Goal: Transaction & Acquisition: Register for event/course

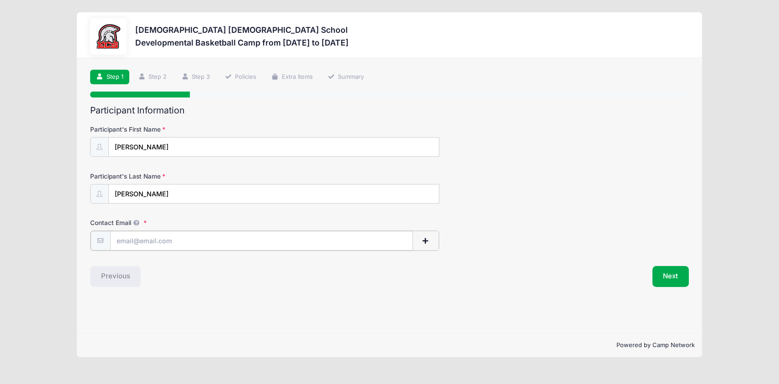
click at [234, 239] on input "Contact Email" at bounding box center [261, 241] width 303 height 20
type input "[EMAIL_ADDRESS][DOMAIN_NAME]"
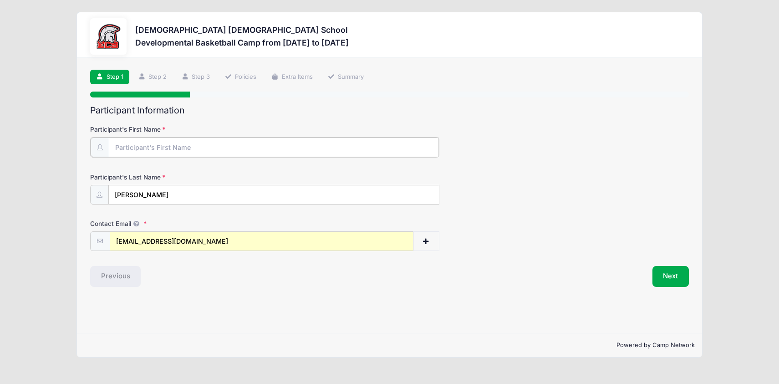
type input "Tye"
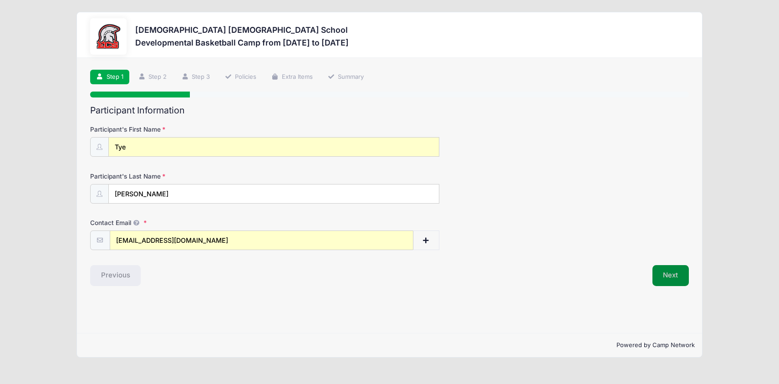
click at [679, 279] on button "Next" at bounding box center [670, 275] width 37 height 21
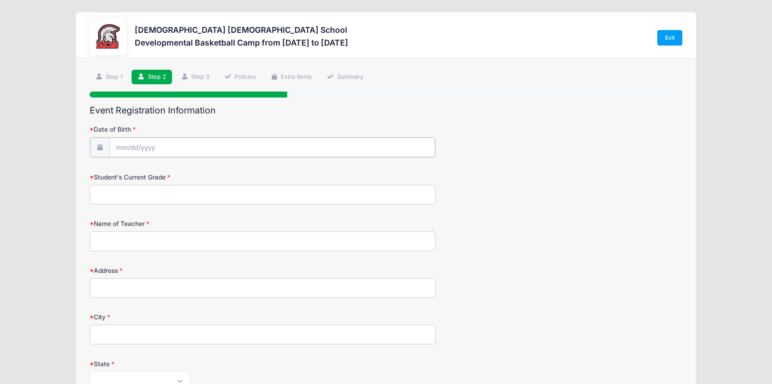
click at [236, 140] on input "Date of Birth" at bounding box center [273, 147] width 326 height 20
click at [141, 253] on span "20" at bounding box center [140, 255] width 16 height 16
type input "10/20/2025"
drag, startPoint x: 169, startPoint y: 145, endPoint x: 133, endPoint y: 139, distance: 36.4
click at [133, 139] on input "10/20/2025" at bounding box center [273, 147] width 326 height 20
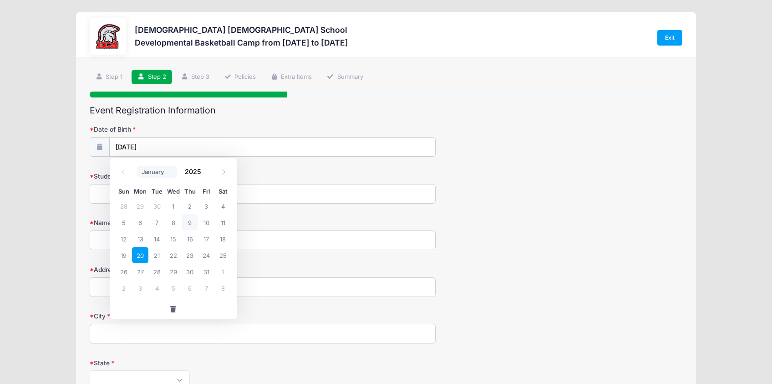
click at [153, 172] on select "January February March April May June July August September October November De…" at bounding box center [157, 172] width 41 height 12
select select "1"
click at [137, 166] on select "January February March April May June July August September October November De…" at bounding box center [157, 172] width 41 height 12
click at [153, 272] on span "25" at bounding box center [156, 271] width 16 height 16
type input "02/25/2025"
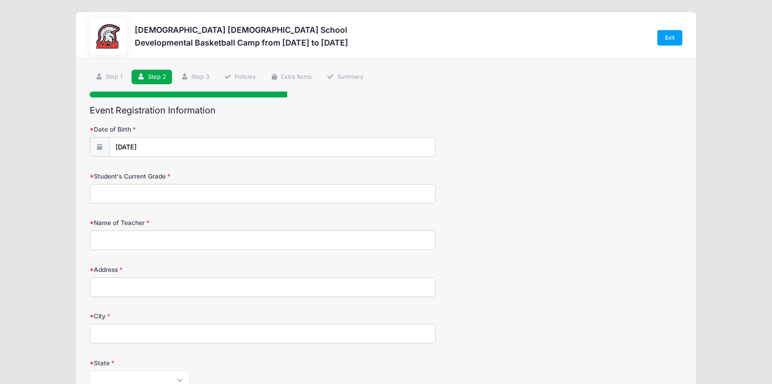
click at [132, 195] on input "Student's Current Grade" at bounding box center [263, 194] width 346 height 20
type input "T"
type input "1st Grade"
type input "E"
type input "Rogers"
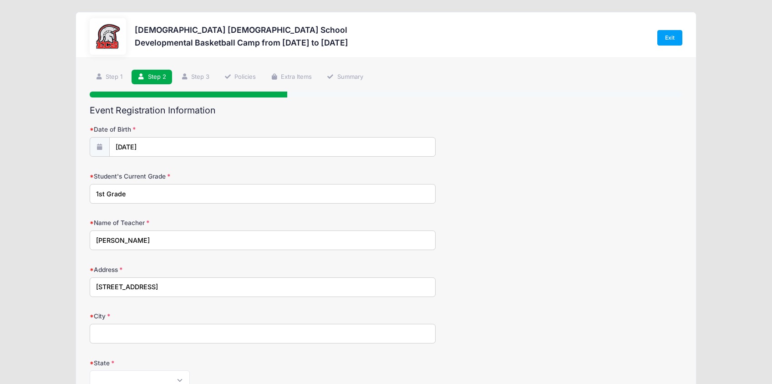
type input "1860 Ardmore Road"
type input "D"
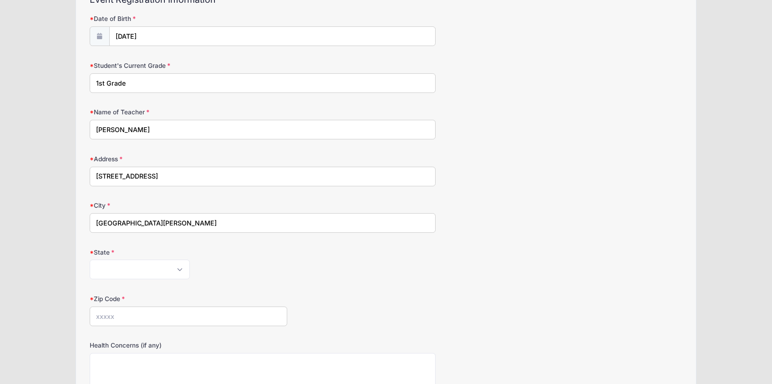
scroll to position [135, 0]
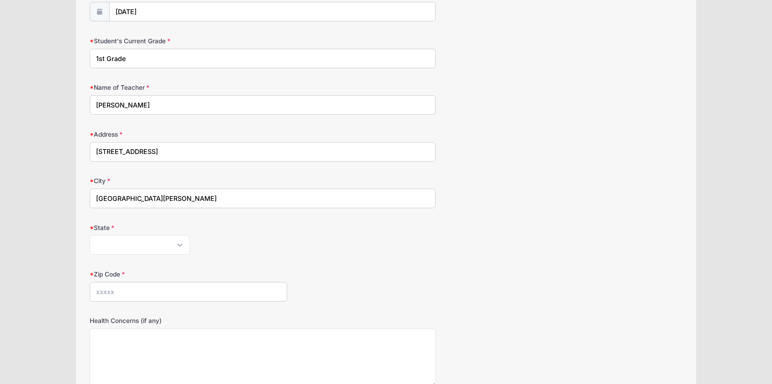
type input "Fort Myers"
click at [158, 243] on select "Alabama Alaska American Samoa Arizona Arkansas Armed Forces Africa Armed Forces…" at bounding box center [140, 245] width 100 height 20
select select "FL"
click at [90, 235] on select "Alabama Alaska American Samoa Arizona Arkansas Armed Forces Africa Armed Forces…" at bounding box center [140, 245] width 100 height 20
click at [159, 292] on input "Zip Code" at bounding box center [189, 292] width 198 height 20
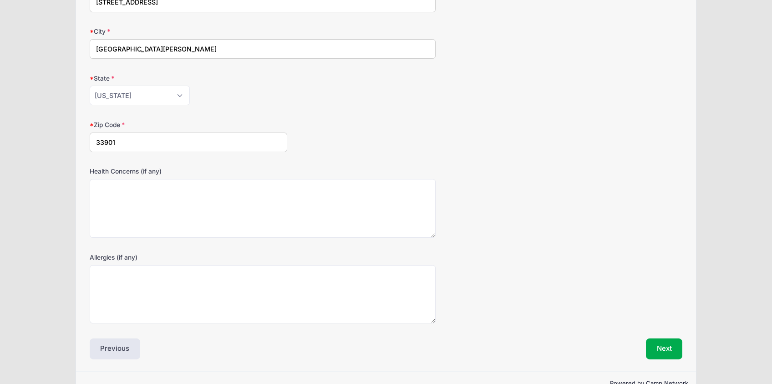
scroll to position [289, 0]
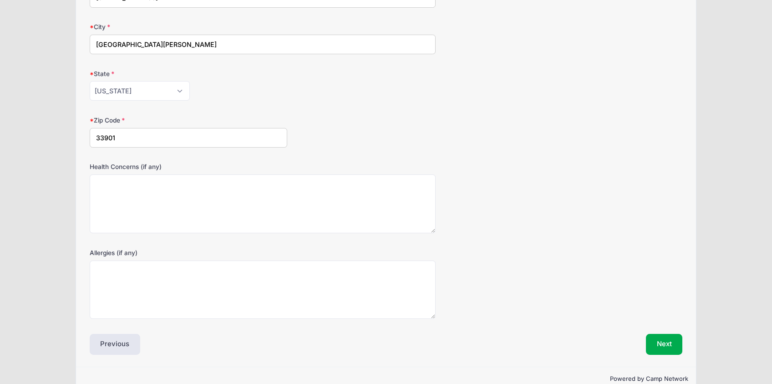
type input "33901"
click at [290, 213] on textarea "Health Concerns (if any)" at bounding box center [263, 203] width 346 height 59
type textarea "None"
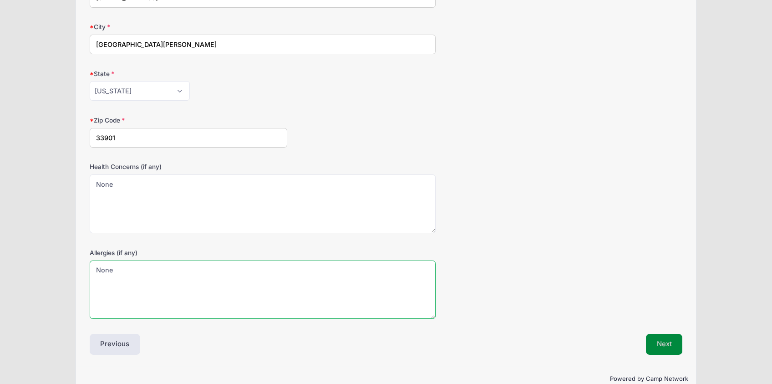
type textarea "None"
click at [667, 345] on button "Next" at bounding box center [664, 344] width 37 height 21
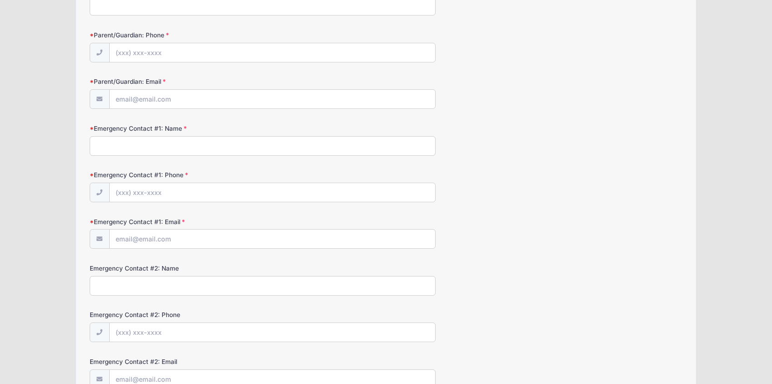
scroll to position [0, 0]
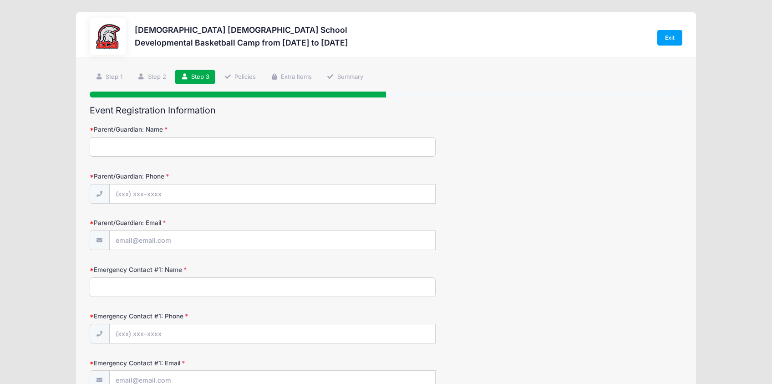
click at [271, 144] on input "Parent/Guardian: Name" at bounding box center [263, 147] width 346 height 20
type input "Tye Davis"
type input "(239) 218-1074"
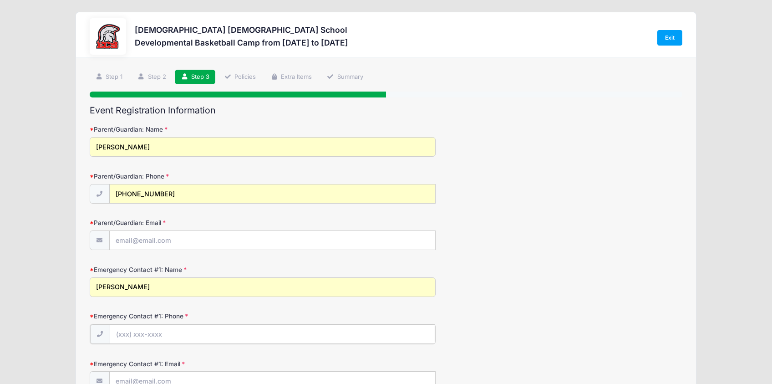
type input "(239) 218-1074"
type input "[EMAIL_ADDRESS][DOMAIN_NAME]"
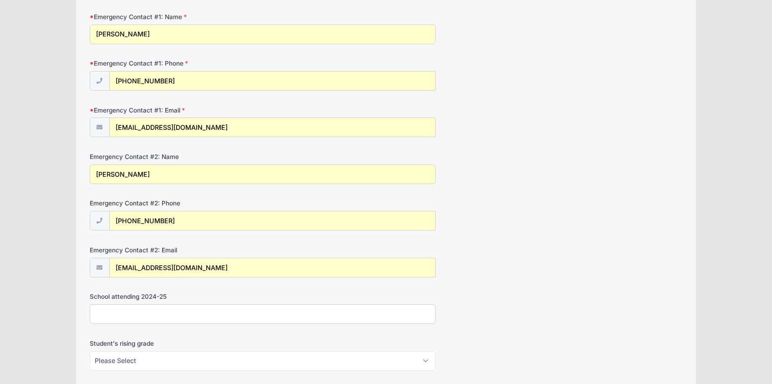
scroll to position [258, 0]
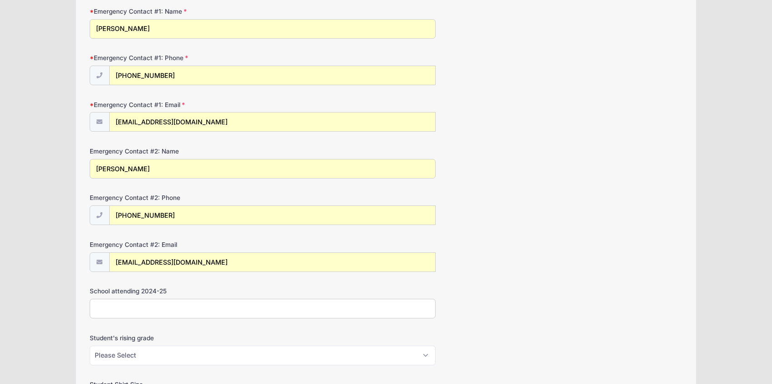
drag, startPoint x: 163, startPoint y: 167, endPoint x: 60, endPoint y: 164, distance: 103.4
click at [60, 164] on div "Evangelical Christian School Developmental Basketball Camp from 10/20 to 10/24/…" at bounding box center [386, 119] width 745 height 754
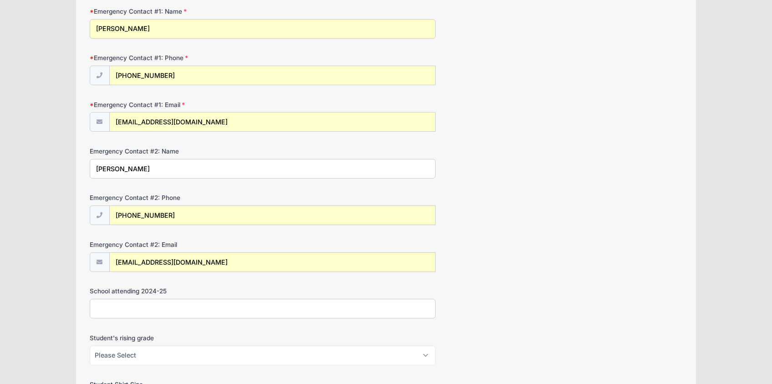
type input "Adam Davis"
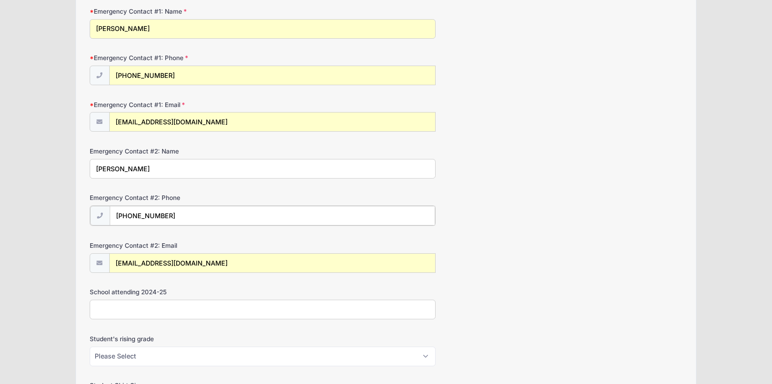
type input "(239) 560-6493"
drag, startPoint x: 208, startPoint y: 265, endPoint x: 95, endPoint y: 265, distance: 112.5
click at [95, 265] on div "[EMAIL_ADDRESS][DOMAIN_NAME]" at bounding box center [263, 262] width 346 height 20
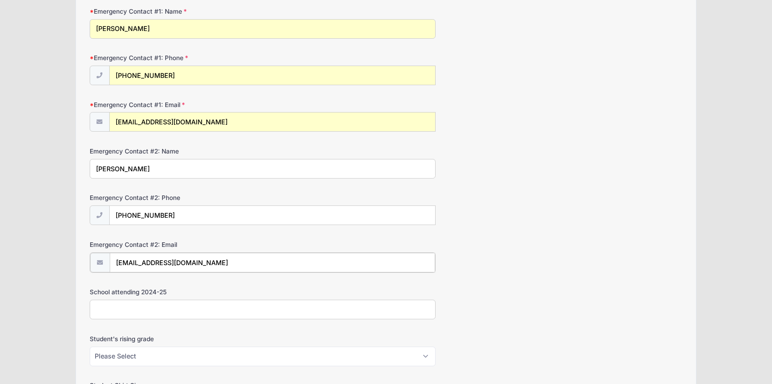
type input "davisadam47@yahoo.com"
click at [245, 306] on input "School attending 2024-25" at bounding box center [263, 309] width 346 height 20
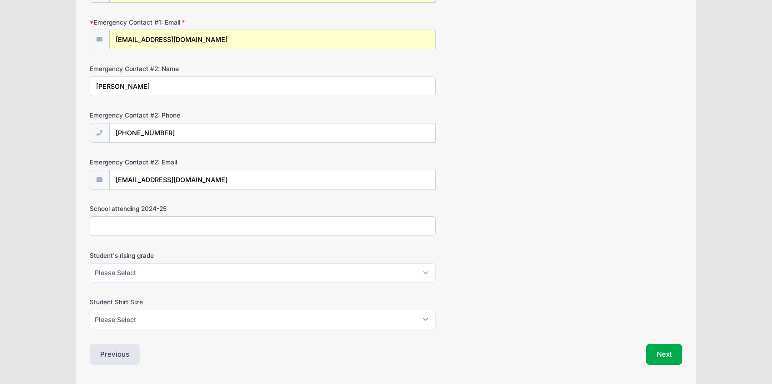
scroll to position [362, 0]
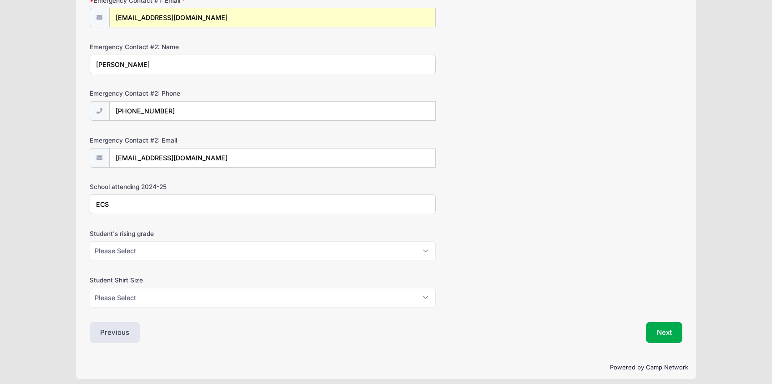
type input "ECS"
click at [160, 252] on select "Please Select K5 1st 2nd 3rd 4th 5th 6th 7th 8th" at bounding box center [263, 251] width 346 height 20
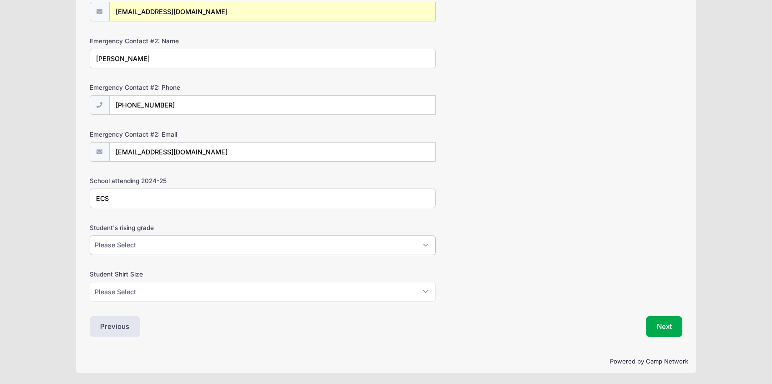
scroll to position [370, 0]
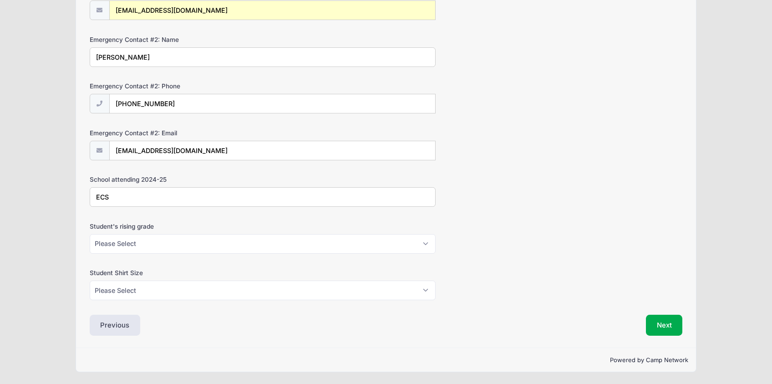
click at [305, 302] on div "Event Registration Information Parent/Guardian: Name Tye Davis Parent/Guardian:…" at bounding box center [386, 35] width 593 height 601
click at [289, 249] on select "Please Select K5 1st 2nd 3rd 4th 5th 6th 7th 8th" at bounding box center [263, 244] width 346 height 20
select select "1st"
click at [90, 234] on select "Please Select K5 1st 2nd 3rd 4th 5th 6th 7th 8th" at bounding box center [263, 244] width 346 height 20
click at [249, 297] on select "Please Select XS S M L XL XXL" at bounding box center [263, 290] width 346 height 20
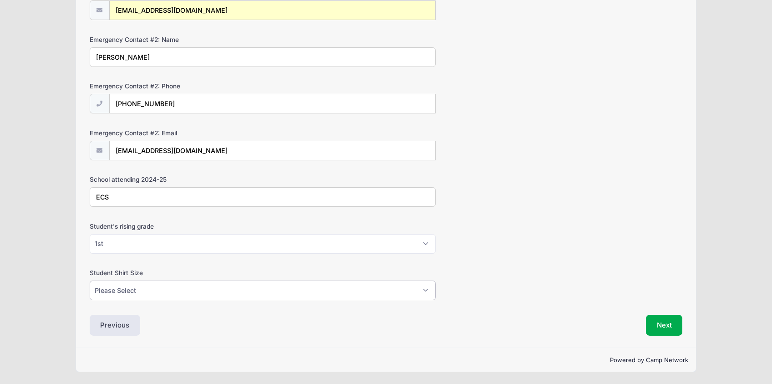
select select "M"
click at [90, 280] on select "Please Select XS S M L XL XXL" at bounding box center [263, 290] width 346 height 20
click at [663, 323] on button "Next" at bounding box center [664, 325] width 37 height 21
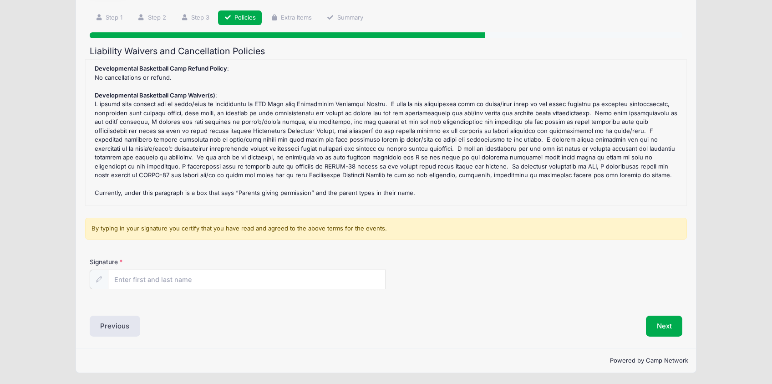
scroll to position [60, 0]
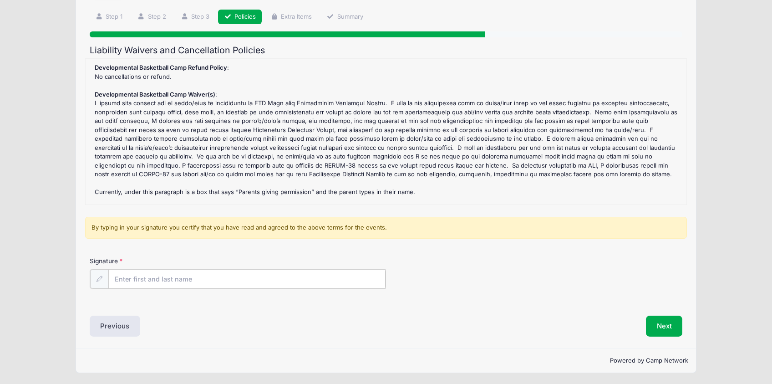
click at [206, 282] on input "Signature" at bounding box center [246, 279] width 277 height 20
type input "Tye"
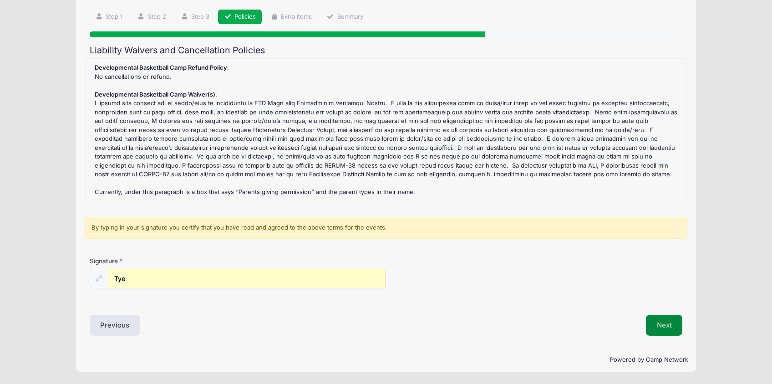
click at [657, 325] on button "Next" at bounding box center [664, 325] width 37 height 21
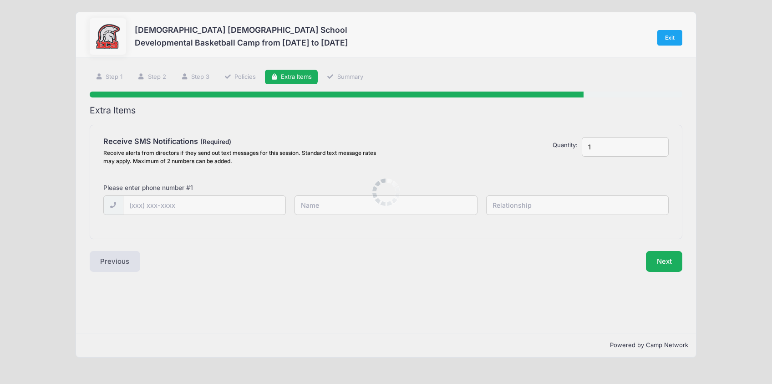
scroll to position [0, 0]
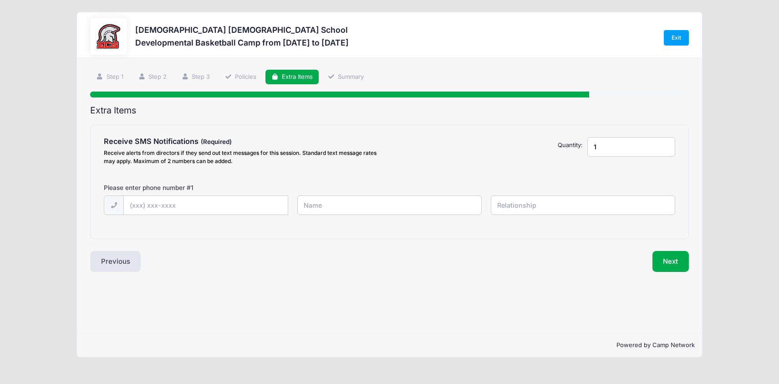
click at [213, 195] on div "Please enter phone number # 1" at bounding box center [244, 189] width 290 height 12
click at [212, 198] on input "text" at bounding box center [206, 206] width 164 height 20
type input "(239) 218-1074"
type input "Tye Davis"
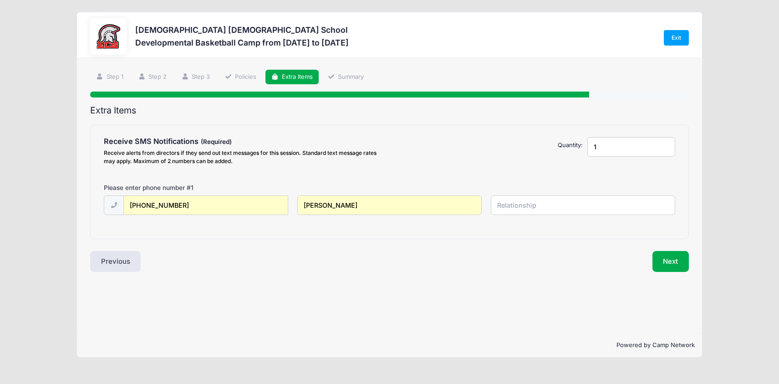
click at [565, 204] on input "text" at bounding box center [583, 205] width 184 height 20
type input "Mother"
click at [672, 265] on button "Next" at bounding box center [670, 261] width 37 height 21
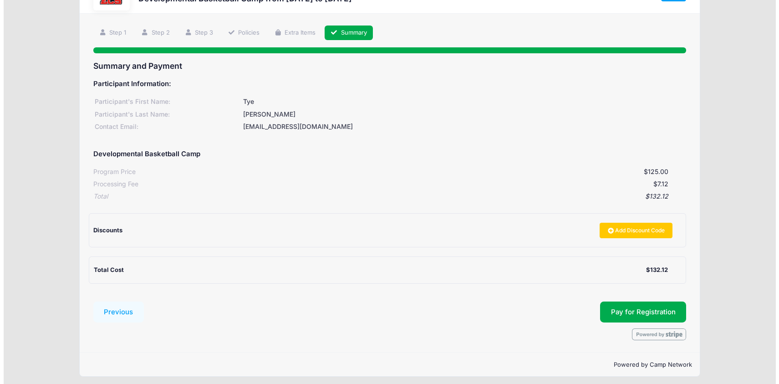
scroll to position [49, 0]
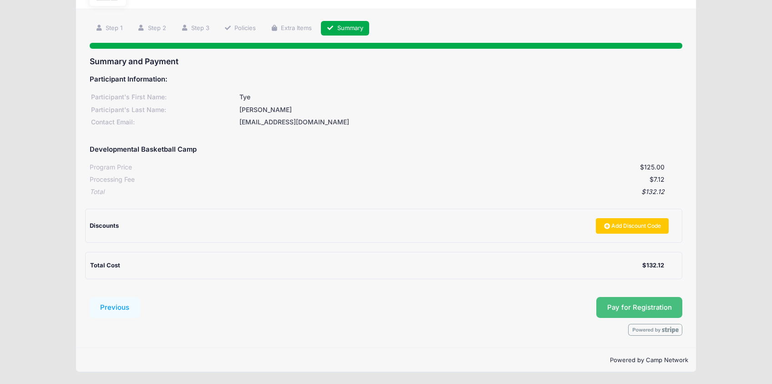
click at [613, 311] on button "Pay for Registration" at bounding box center [639, 307] width 87 height 21
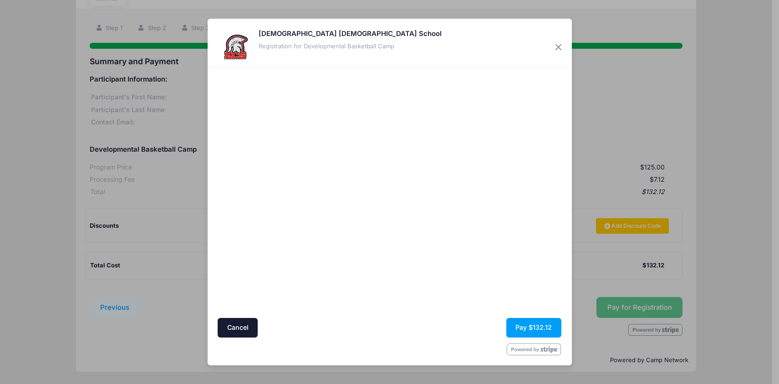
click at [433, 233] on div at bounding box center [478, 191] width 168 height 241
click at [479, 293] on div at bounding box center [478, 191] width 168 height 241
click at [453, 311] on div at bounding box center [478, 191] width 168 height 241
click at [420, 255] on div at bounding box center [478, 191] width 168 height 241
click at [528, 328] on button "Pay $132.12" at bounding box center [533, 328] width 55 height 20
